Goal: Navigation & Orientation: Find specific page/section

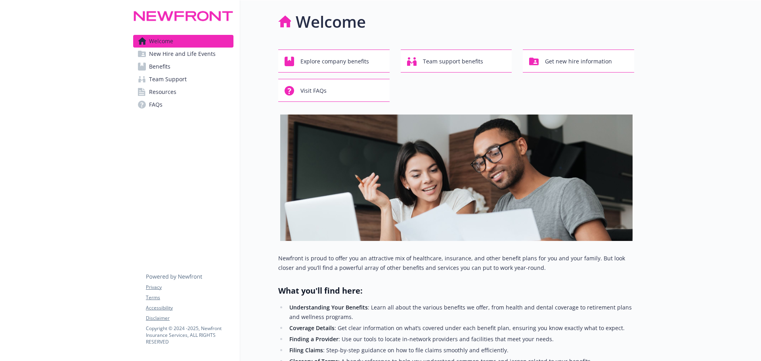
click at [185, 51] on span "New Hire and Life Events" at bounding box center [182, 54] width 67 height 13
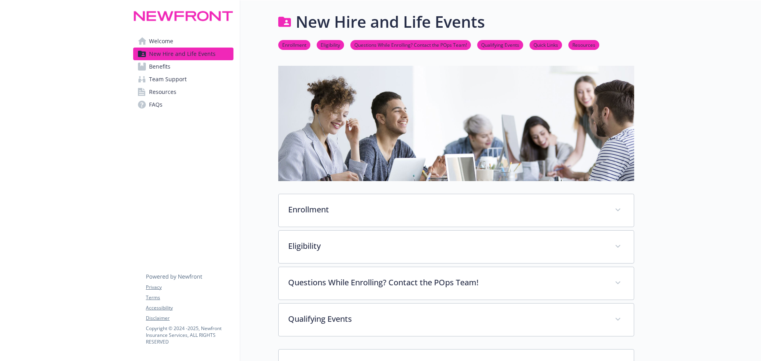
click at [201, 67] on link "Benefits" at bounding box center [183, 66] width 100 height 13
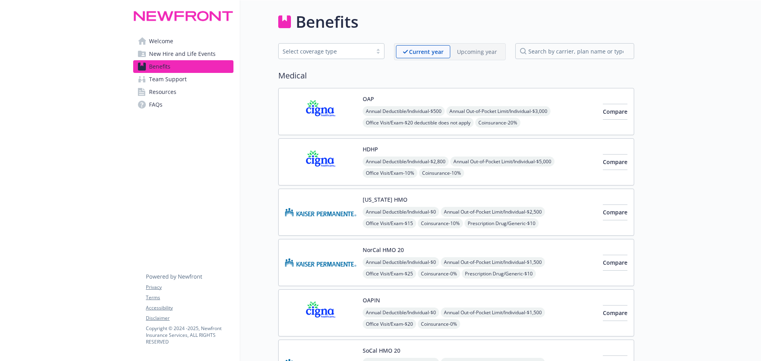
click at [189, 83] on link "Team Support" at bounding box center [183, 79] width 100 height 13
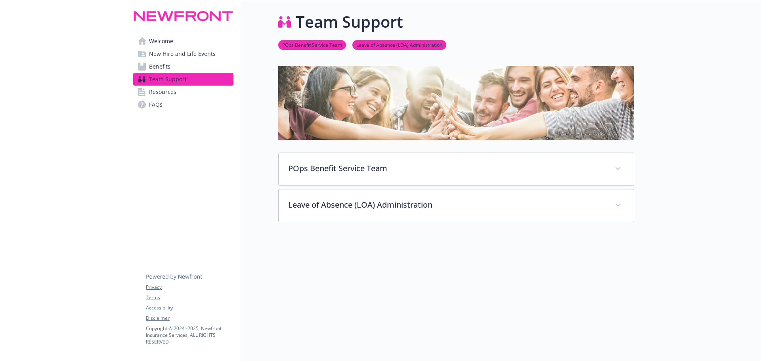
click at [189, 92] on link "Resources" at bounding box center [183, 92] width 100 height 13
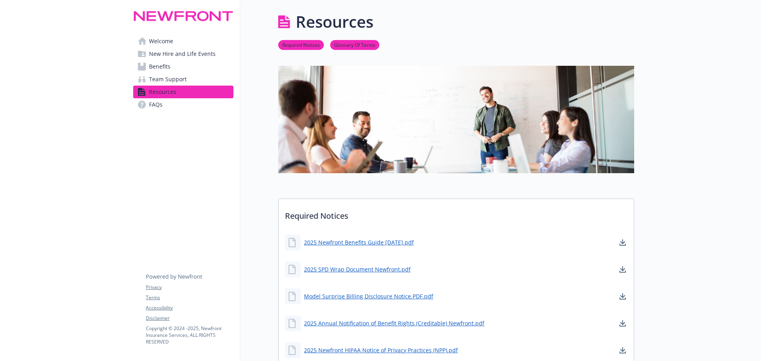
click at [187, 40] on link "Welcome" at bounding box center [183, 41] width 100 height 13
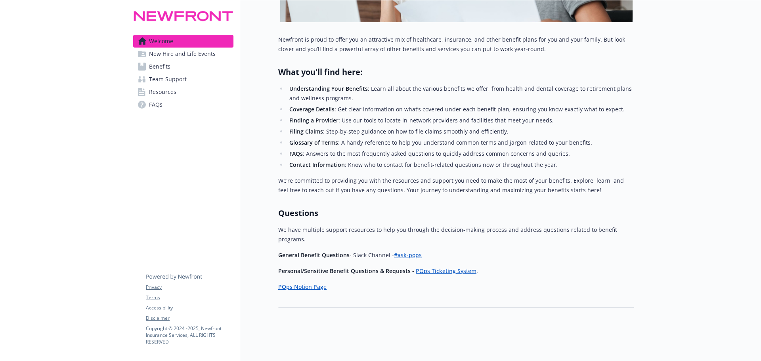
scroll to position [220, 0]
